Goal: Task Accomplishment & Management: Manage account settings

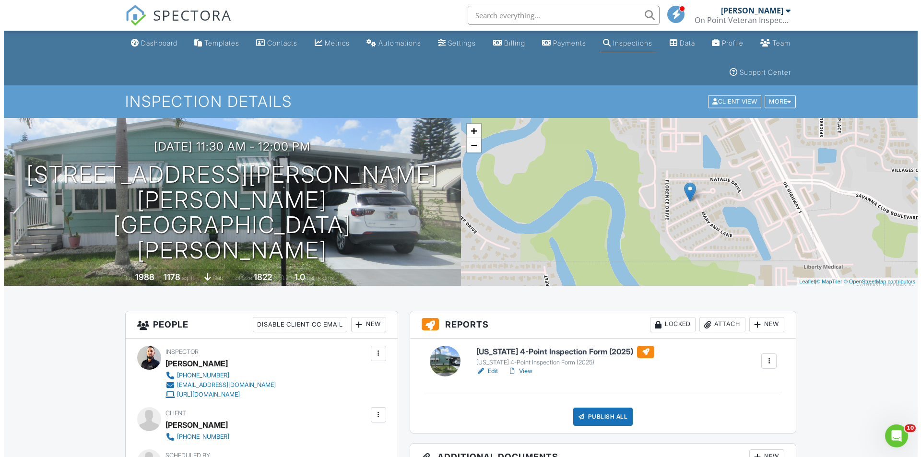
scroll to position [96, 0]
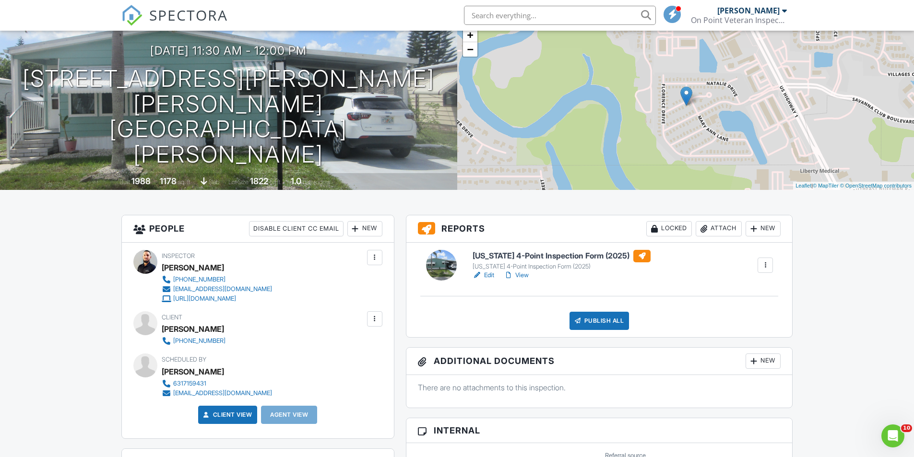
click at [587, 320] on div "Publish All" at bounding box center [599, 321] width 60 height 18
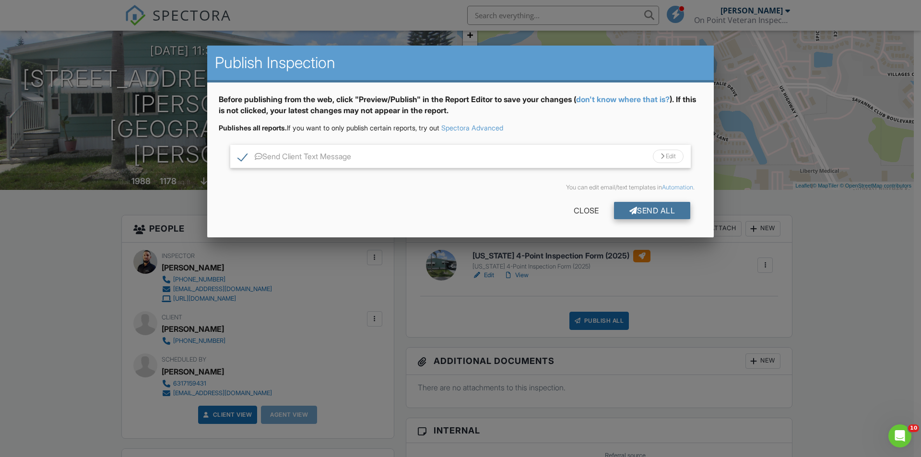
click at [672, 214] on div "Send All" at bounding box center [652, 210] width 77 height 17
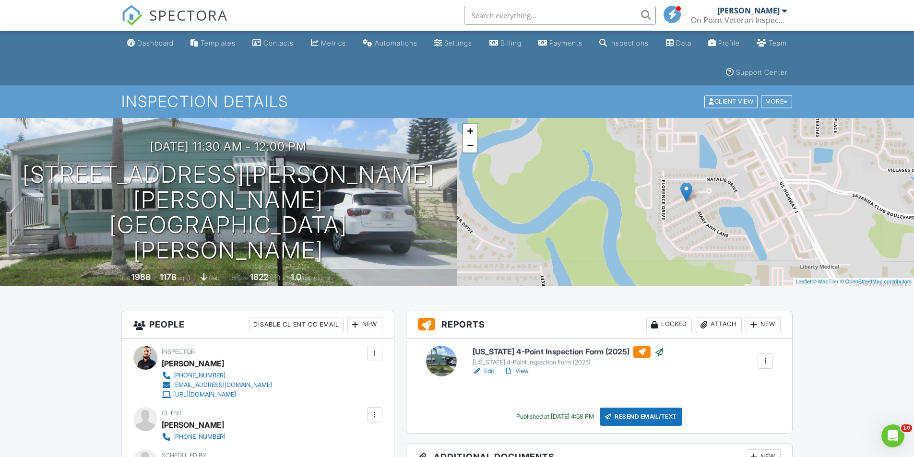
click at [174, 41] on div "Dashboard" at bounding box center [155, 43] width 36 height 8
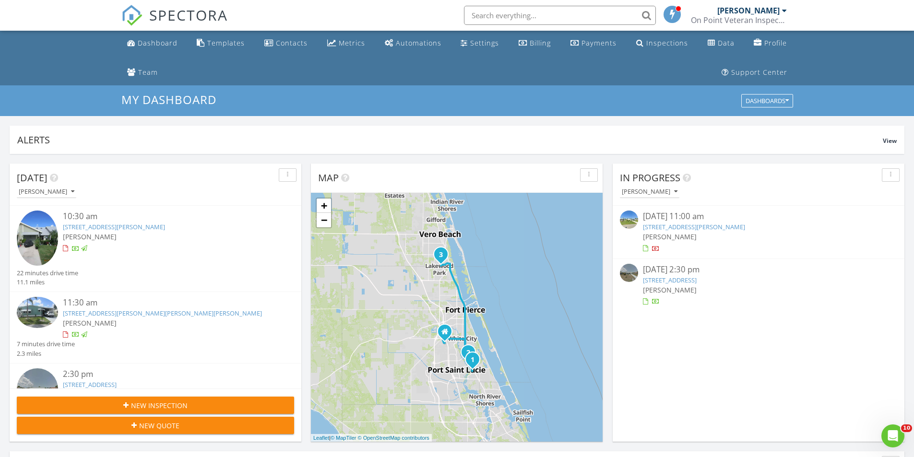
click at [696, 279] on link "1076 24th st SW , Vero Beach, FL 32962" at bounding box center [670, 280] width 54 height 9
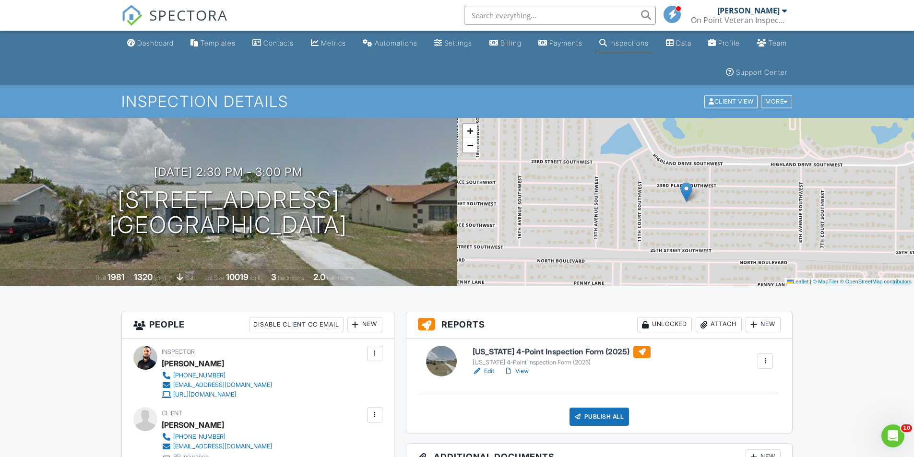
click at [406, 317] on h3 "Reports Unlocked Attach New" at bounding box center [599, 324] width 386 height 27
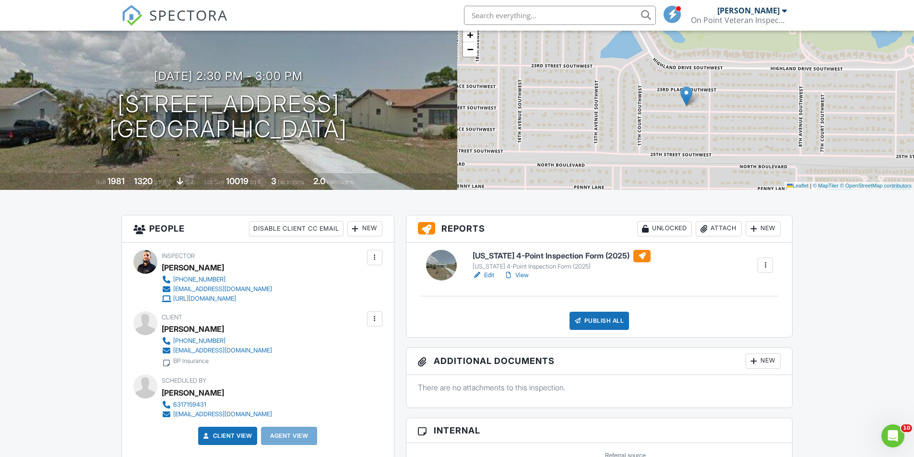
click at [490, 273] on link "Edit" at bounding box center [483, 275] width 22 height 10
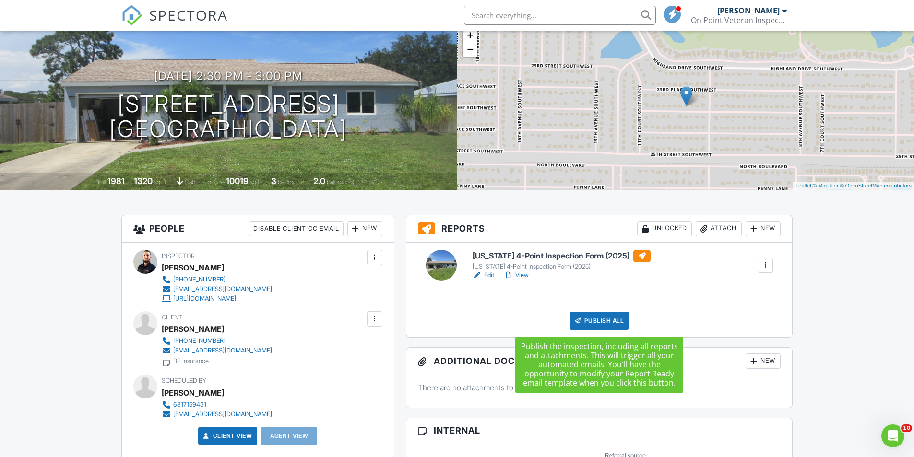
click at [593, 316] on div "Publish All" at bounding box center [599, 321] width 60 height 18
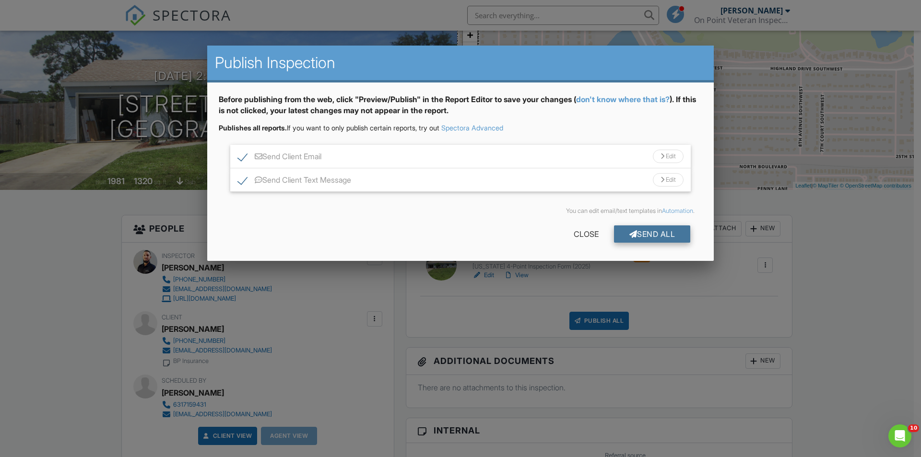
click at [642, 232] on div "Send All" at bounding box center [652, 233] width 77 height 17
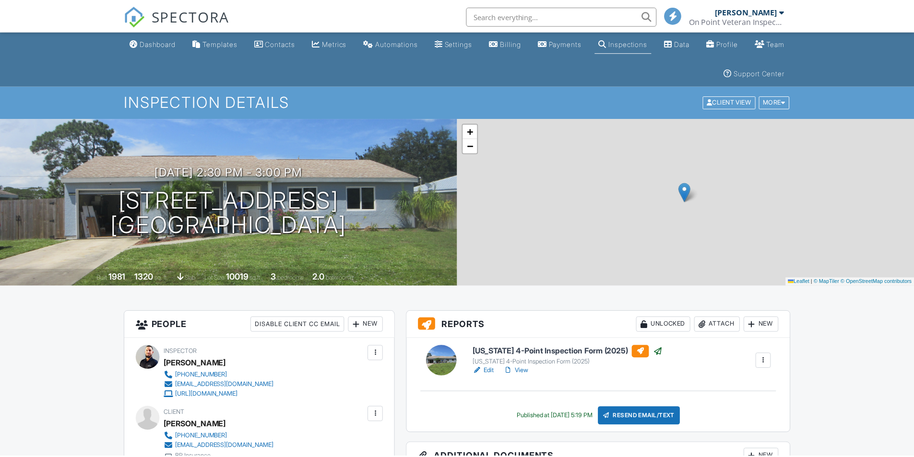
scroll to position [97, 0]
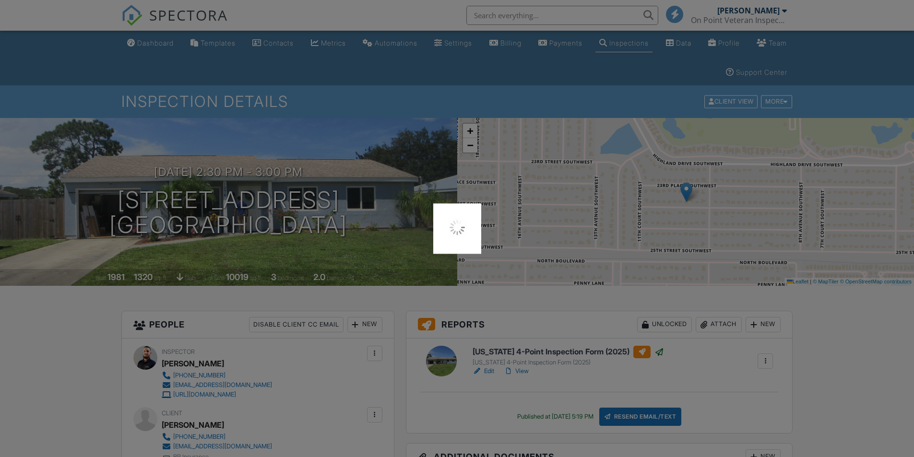
scroll to position [0, 0]
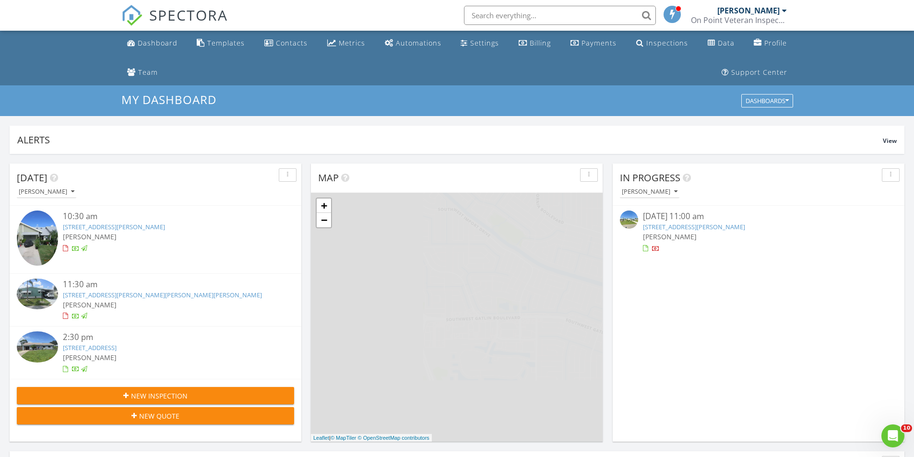
scroll to position [888, 928]
